Goal: Transaction & Acquisition: Purchase product/service

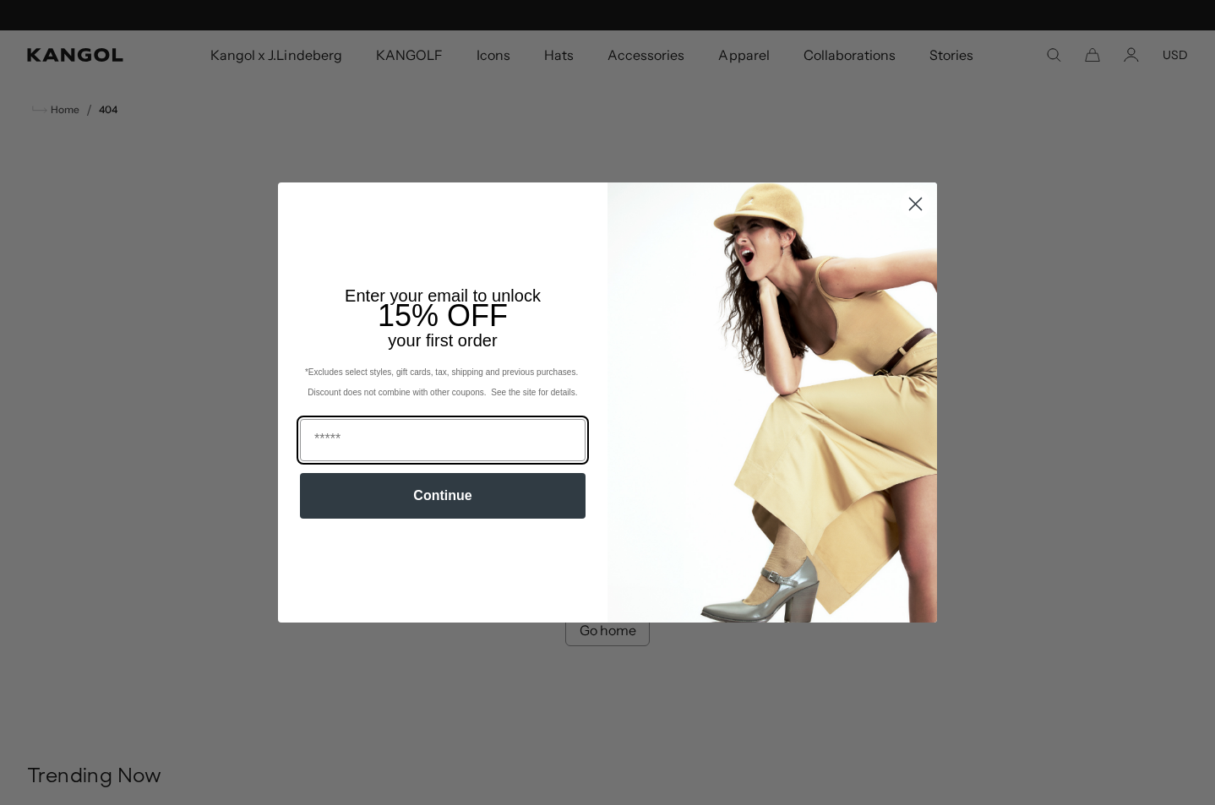
scroll to position [0, 348]
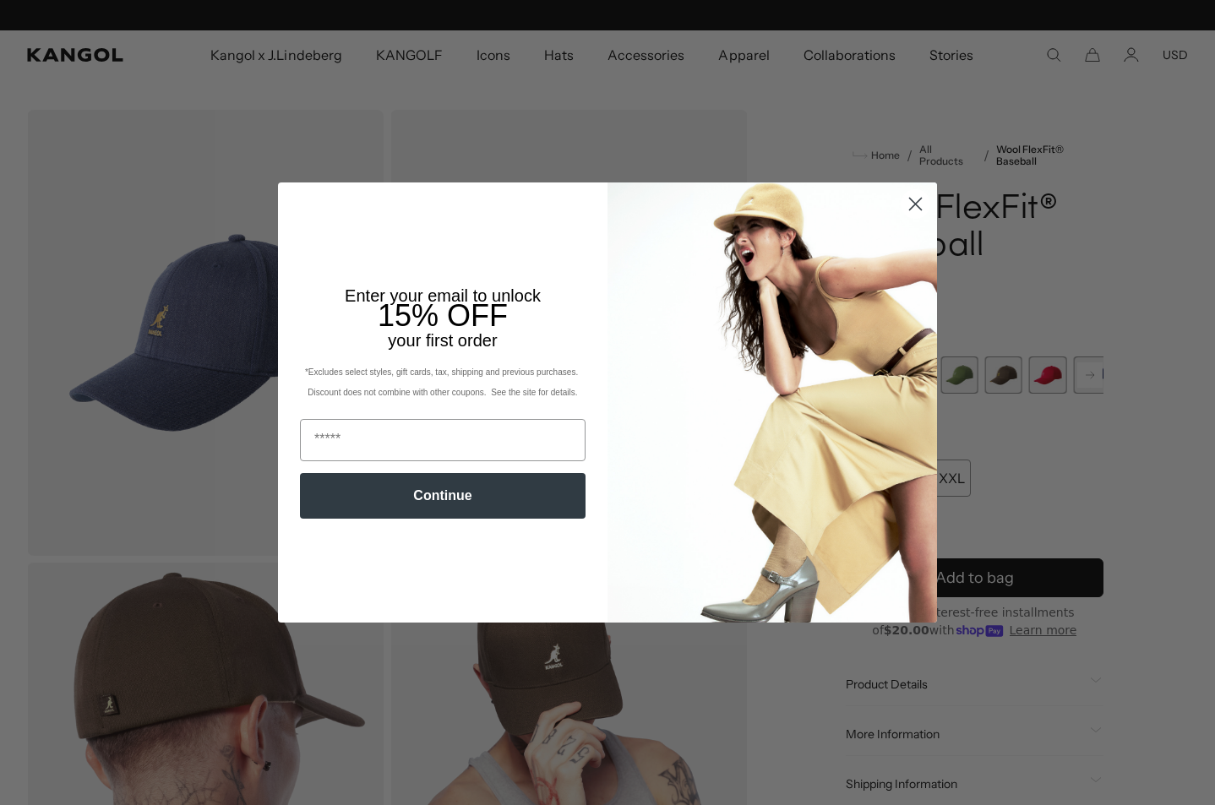
scroll to position [0, 348]
